Goal: Transaction & Acquisition: Book appointment/travel/reservation

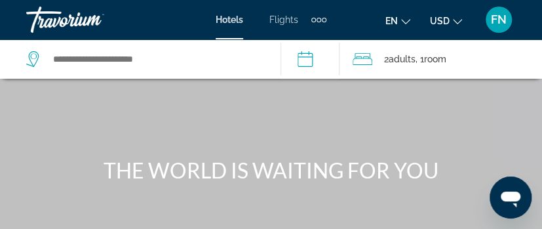
click at [398, 19] on span "en" at bounding box center [392, 21] width 12 height 10
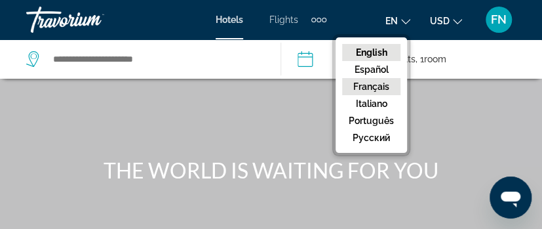
click at [378, 81] on button "Français" at bounding box center [371, 86] width 58 height 17
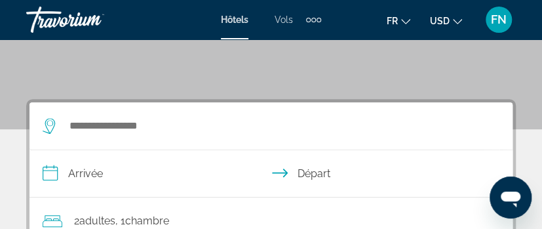
scroll to position [213, 0]
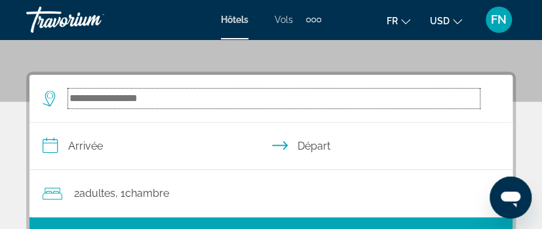
click at [102, 97] on input "Search widget" at bounding box center [274, 99] width 412 height 20
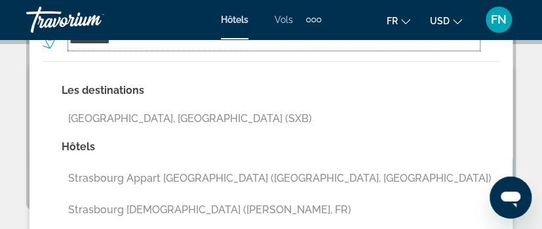
scroll to position [241, 0]
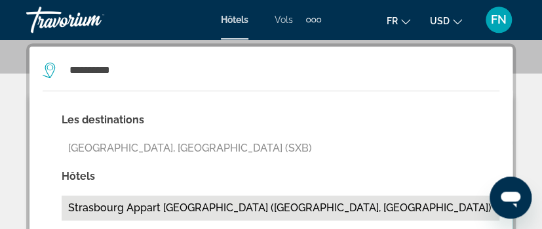
click at [127, 205] on button "Strasbourg Appart [GEOGRAPHIC_DATA] ([GEOGRAPHIC_DATA], [GEOGRAPHIC_DATA])" at bounding box center [281, 207] width 438 height 25
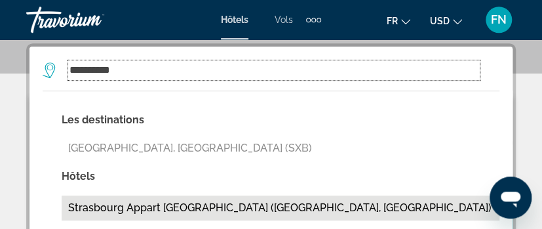
type input "**********"
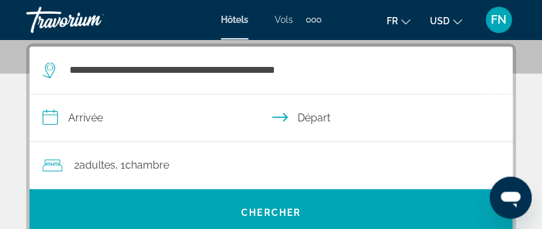
click at [93, 113] on input "**********" at bounding box center [274, 119] width 488 height 50
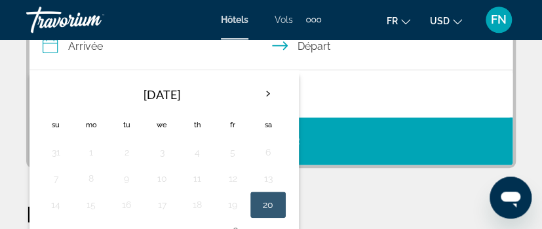
scroll to position [170, 0]
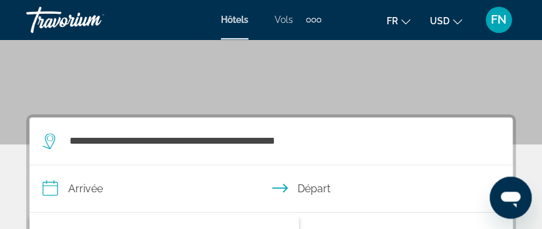
click at [49, 188] on input "**********" at bounding box center [274, 190] width 488 height 50
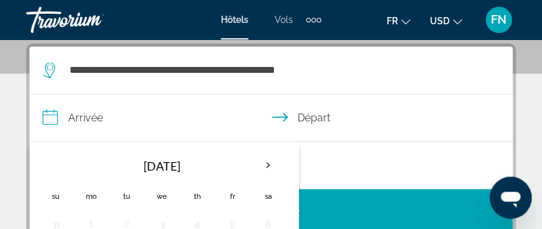
scroll to position [313, 0]
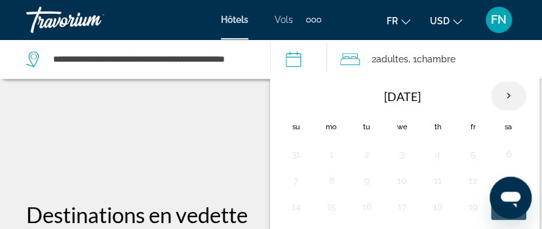
click at [506, 92] on th "Next month" at bounding box center [508, 95] width 35 height 29
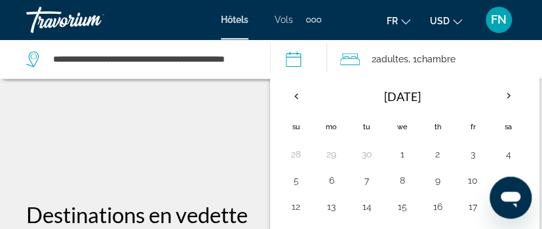
click at [414, 92] on th "[DATE]" at bounding box center [402, 96] width 177 height 31
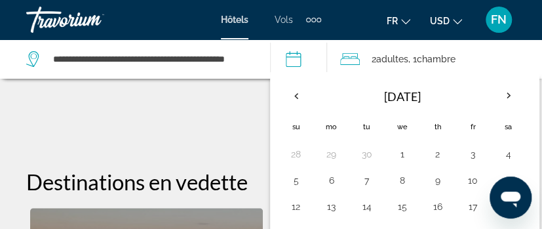
scroll to position [384, 0]
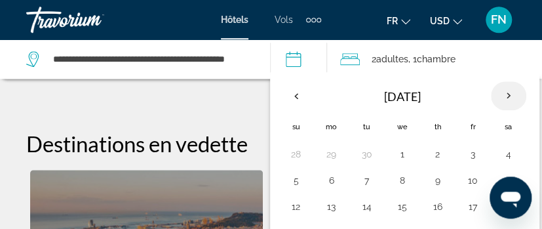
click at [522, 98] on th "Next month" at bounding box center [508, 95] width 35 height 29
click at [517, 98] on th "Next month" at bounding box center [508, 95] width 35 height 29
click at [477, 178] on button "12" at bounding box center [473, 180] width 21 height 18
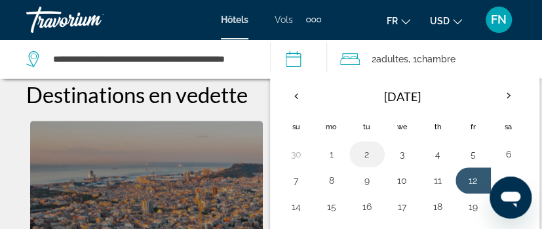
scroll to position [455, 0]
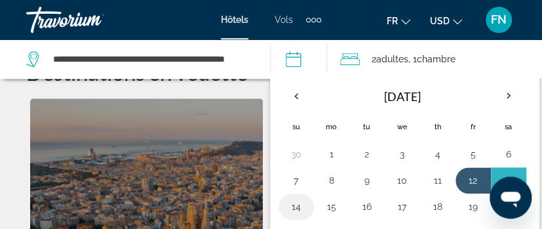
click at [302, 197] on button "14" at bounding box center [296, 206] width 21 height 18
type input "**********"
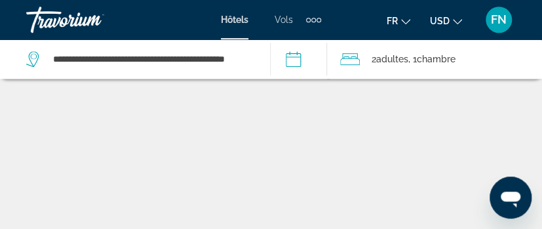
scroll to position [241, 0]
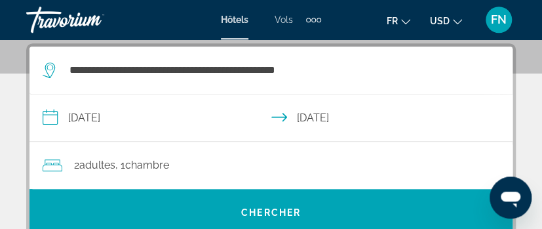
click at [163, 169] on span "Chambre" at bounding box center [147, 165] width 44 height 12
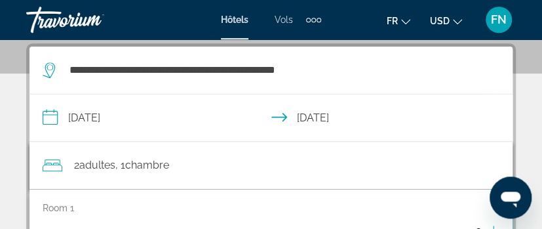
click at [62, 205] on p "Room 1" at bounding box center [58, 208] width 31 height 10
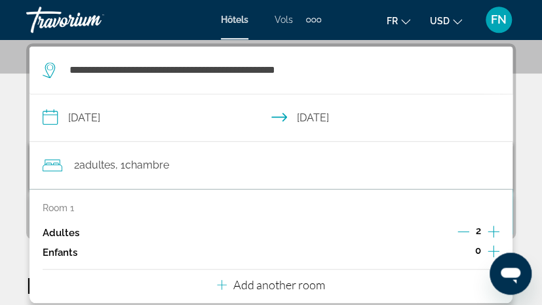
click at [497, 228] on icon "Increment adults" at bounding box center [494, 232] width 12 height 16
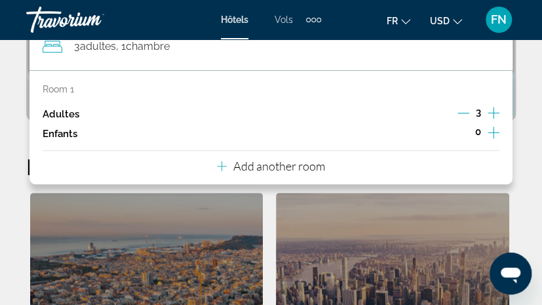
scroll to position [384, 0]
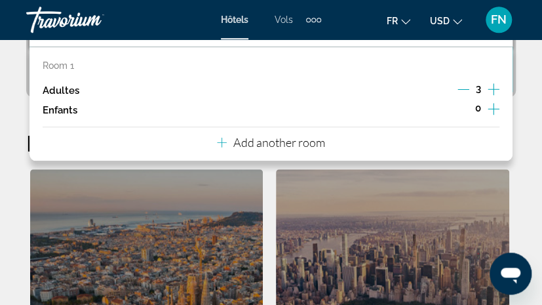
click at [255, 142] on p "Add another room" at bounding box center [279, 142] width 92 height 14
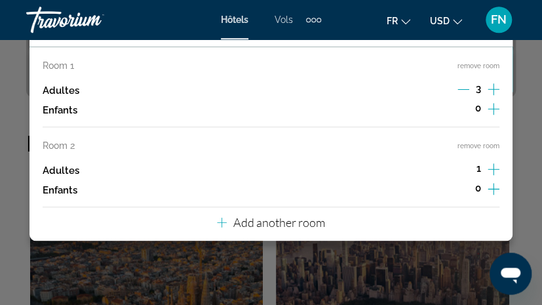
click at [460, 85] on icon "Decrement adults" at bounding box center [464, 89] width 12 height 12
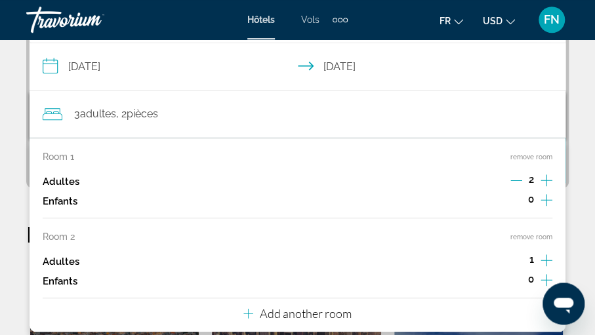
scroll to position [224, 0]
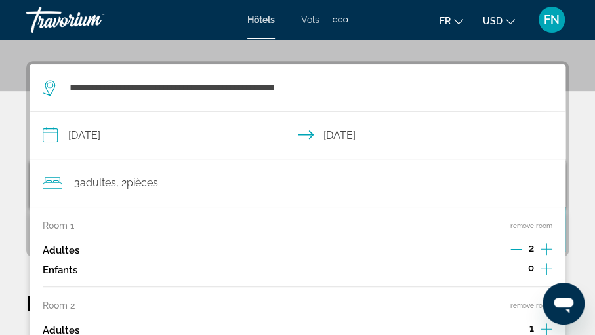
click at [516, 228] on button "Decrement adults" at bounding box center [516, 251] width 12 height 16
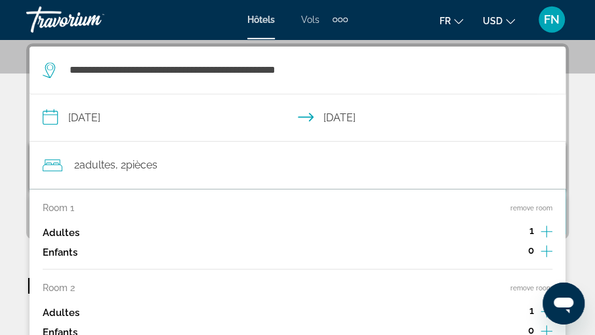
scroll to position [310, 0]
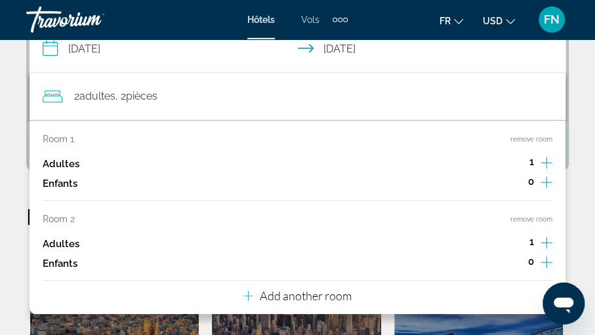
click at [542, 161] on icon "Increment adults" at bounding box center [546, 163] width 12 height 12
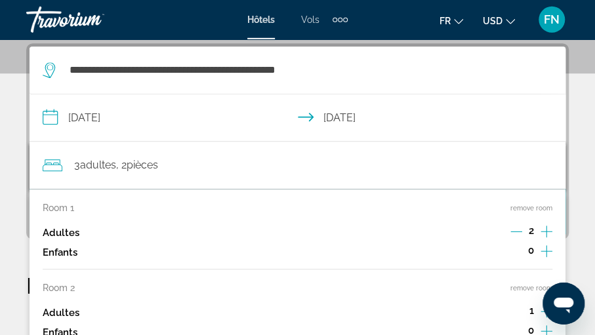
scroll to position [172, 0]
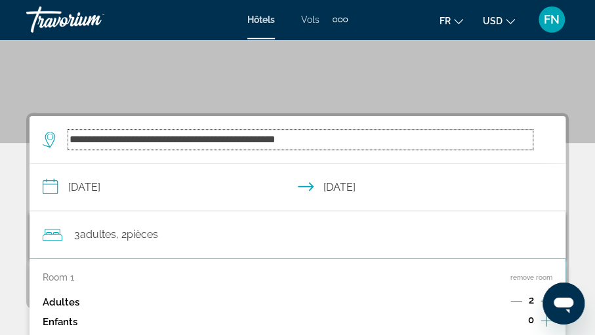
click at [511, 134] on input "**********" at bounding box center [300, 140] width 464 height 20
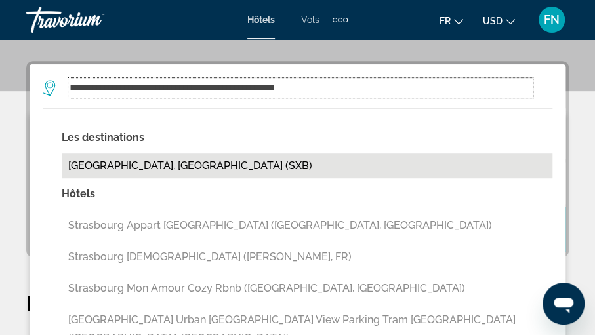
scroll to position [224, 0]
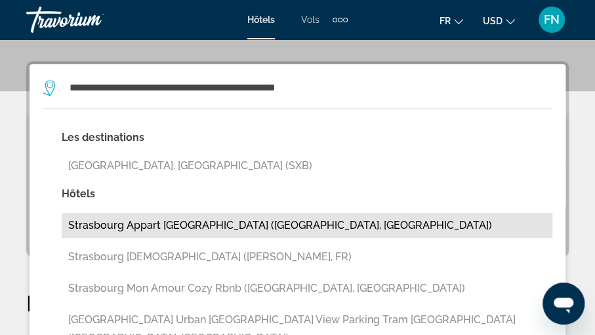
click at [133, 222] on button "Strasbourg Appart [GEOGRAPHIC_DATA] ([GEOGRAPHIC_DATA], [GEOGRAPHIC_DATA])" at bounding box center [307, 225] width 490 height 25
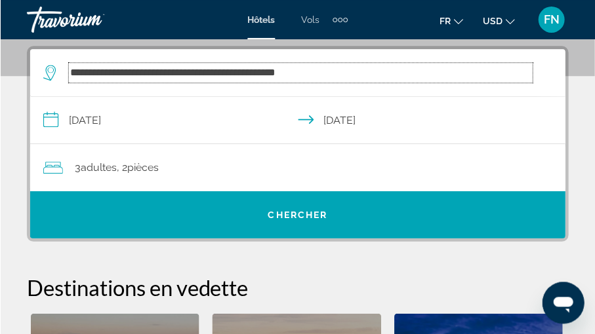
scroll to position [241, 0]
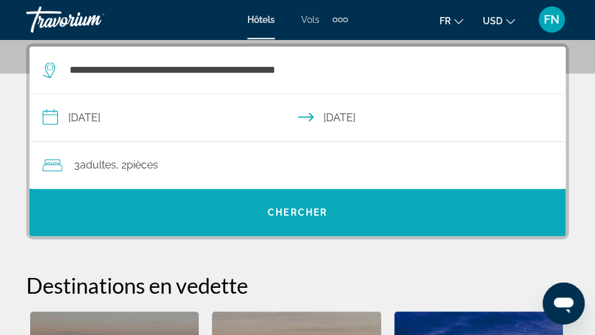
click at [299, 203] on span "Search widget" at bounding box center [298, 212] width 536 height 31
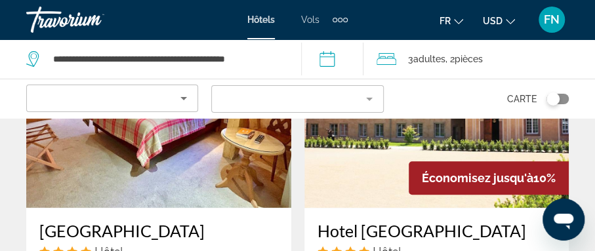
scroll to position [2142, 0]
